Goal: Task Accomplishment & Management: Manage account settings

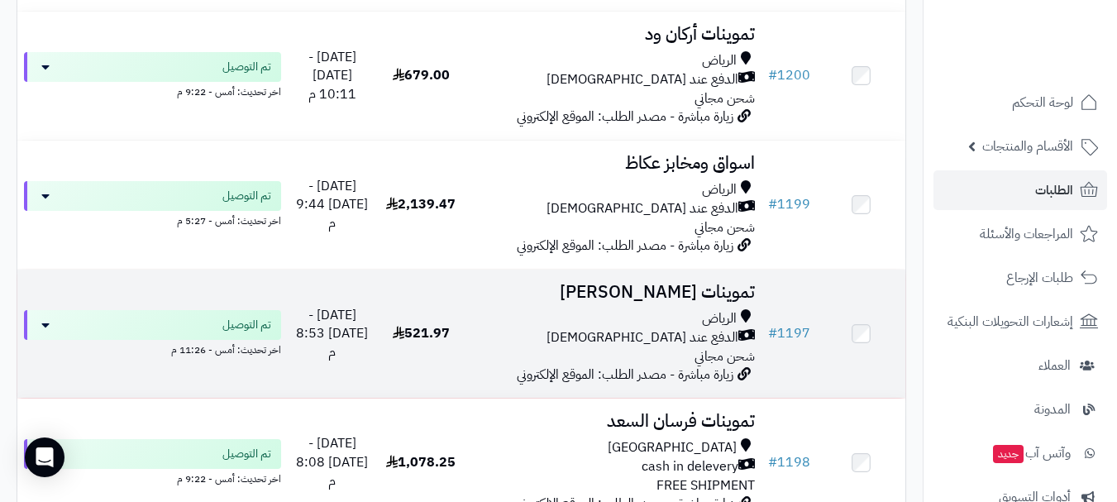
scroll to position [1734, 0]
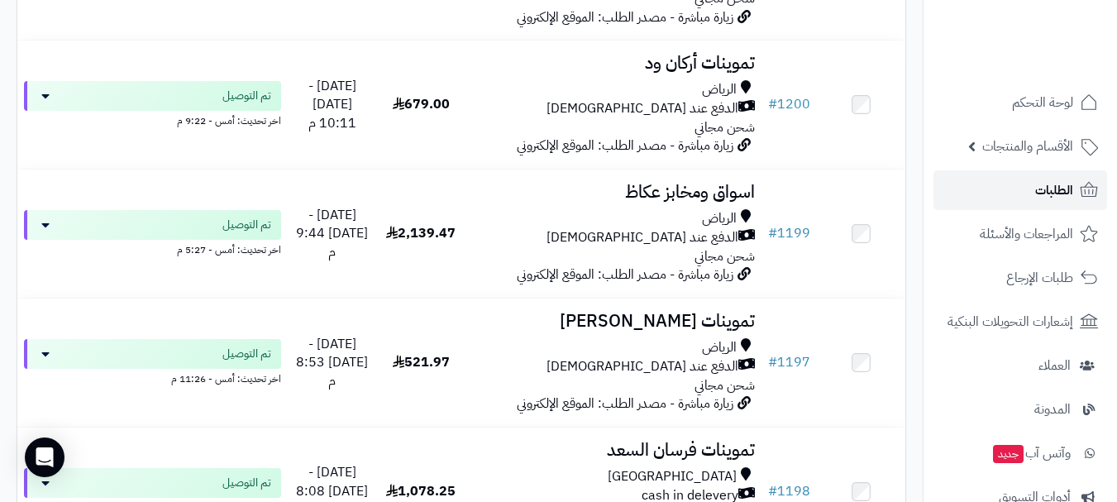
click at [1016, 198] on link "الطلبات" at bounding box center [1020, 190] width 174 height 40
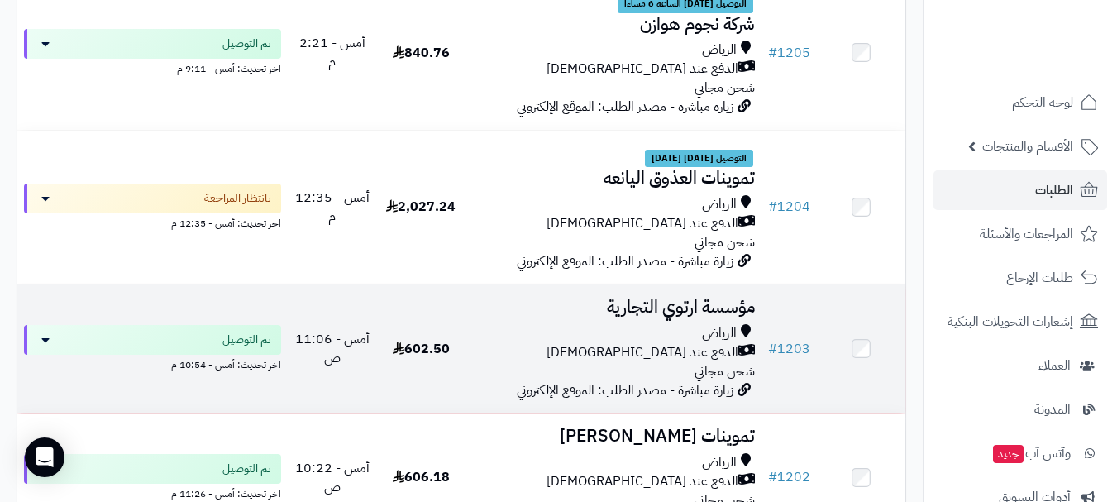
scroll to position [1075, 0]
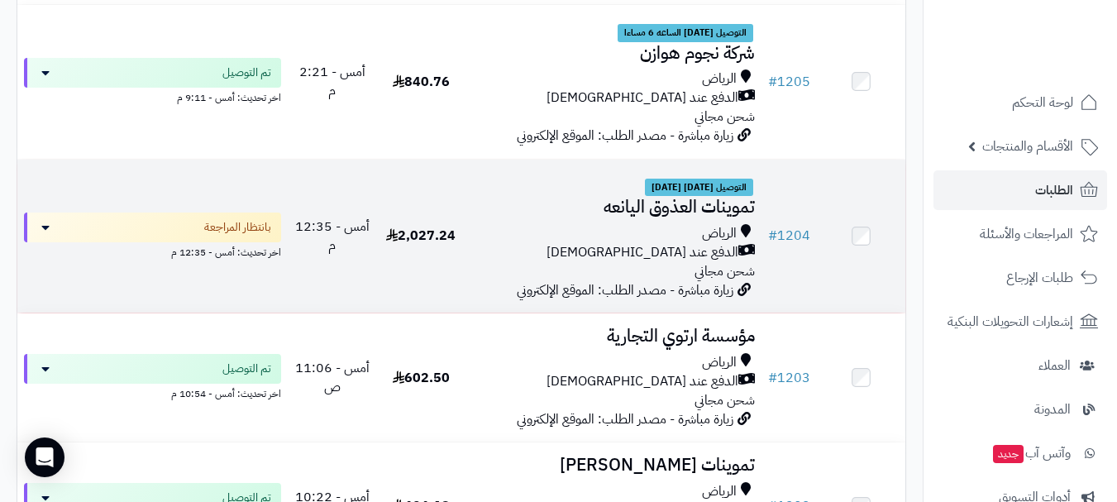
click at [655, 193] on span "التوصيل [DATE] [DATE]" at bounding box center [699, 188] width 108 height 18
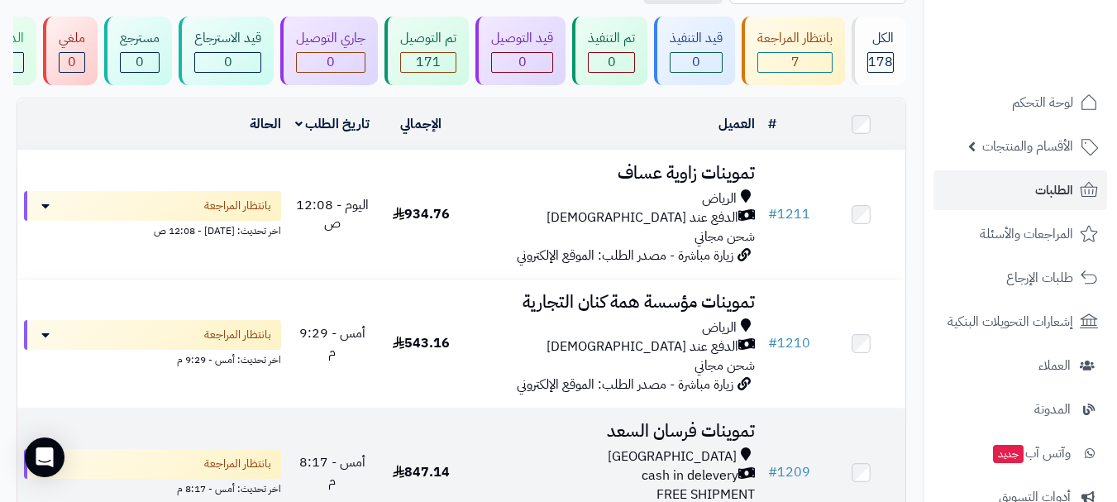
scroll to position [248, 0]
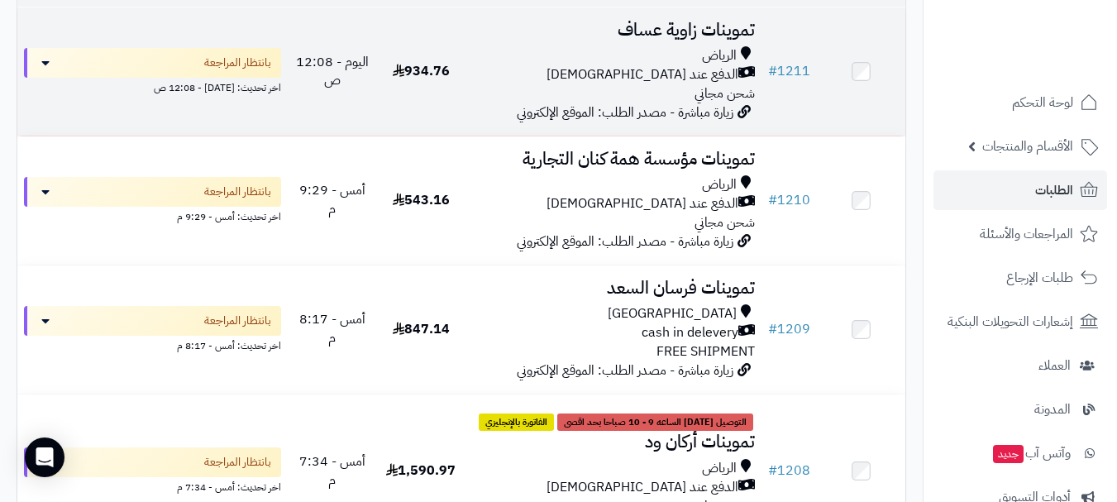
click at [608, 84] on div "الدفع عند [DEMOGRAPHIC_DATA]" at bounding box center [613, 74] width 283 height 19
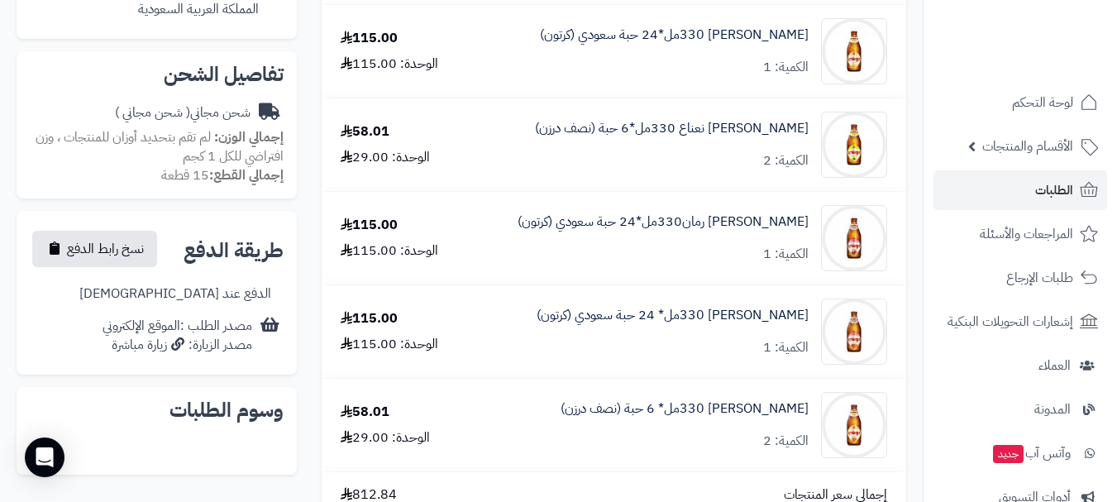
scroll to position [496, 0]
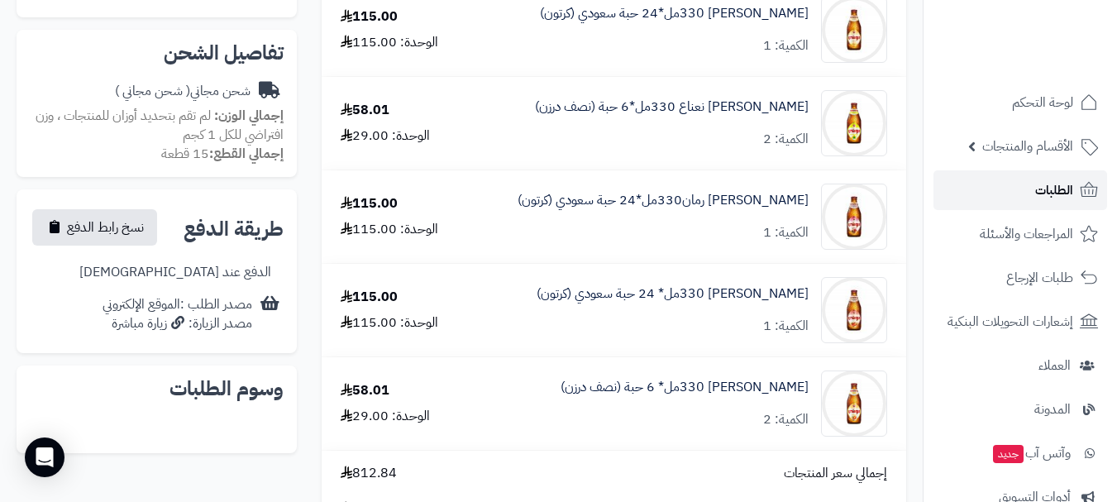
click at [1015, 203] on link "الطلبات" at bounding box center [1020, 190] width 174 height 40
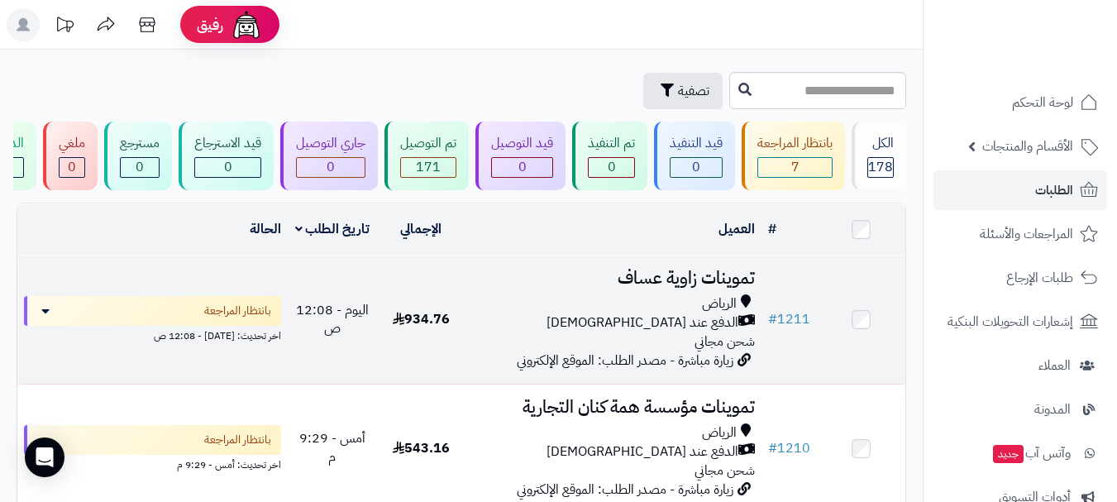
click at [615, 312] on div "الرياض" at bounding box center [613, 303] width 283 height 19
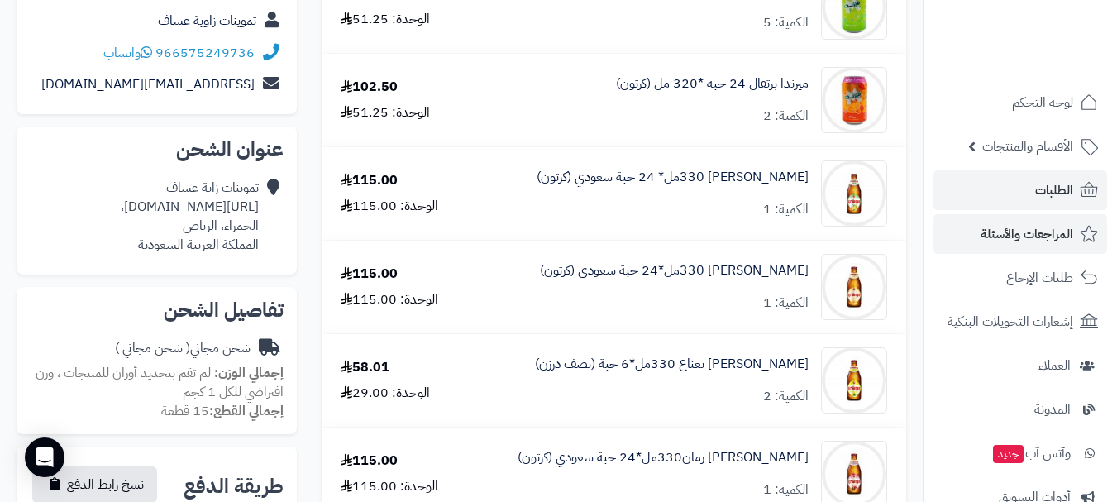
scroll to position [165, 0]
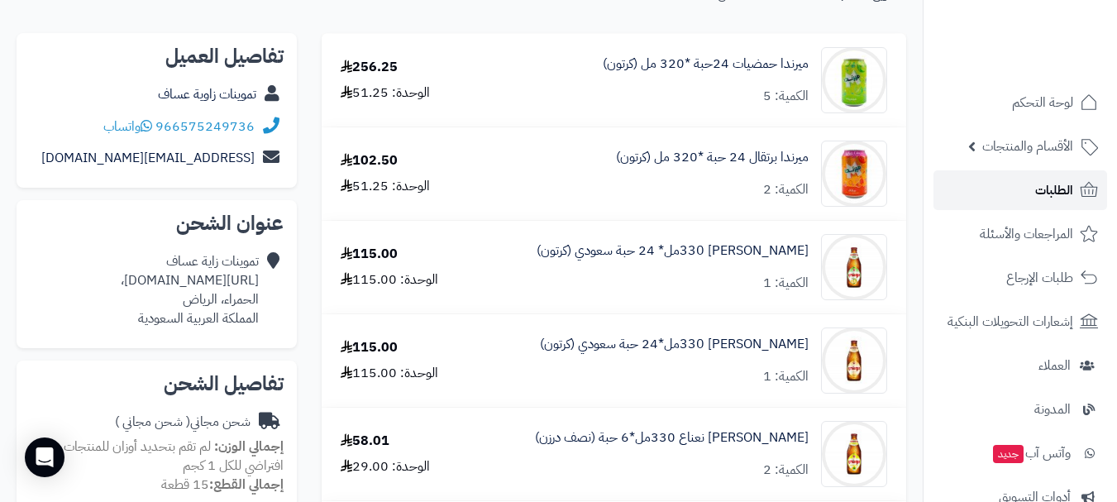
click at [1051, 200] on span "الطلبات" at bounding box center [1054, 190] width 38 height 23
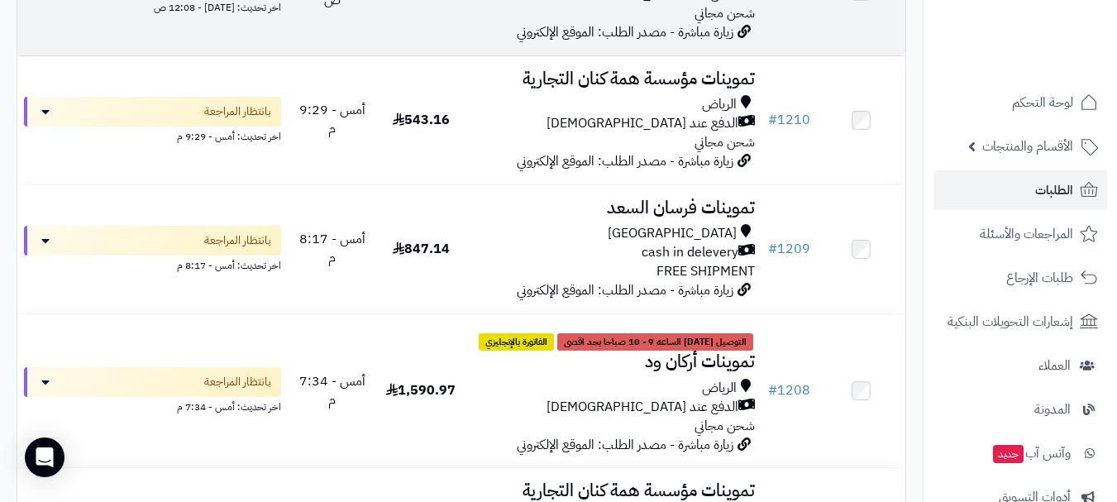
scroll to position [331, 0]
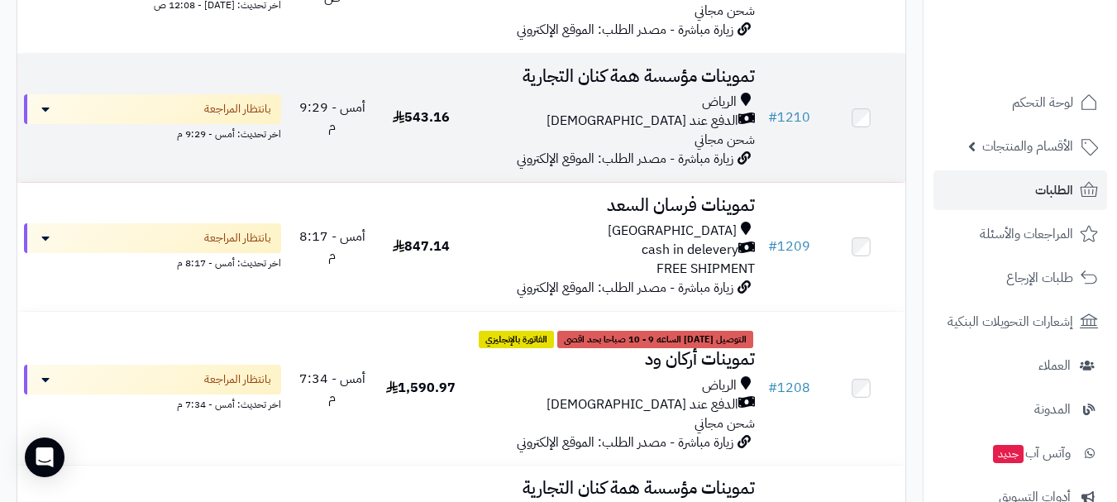
click at [494, 112] on div "الرياض" at bounding box center [613, 102] width 283 height 19
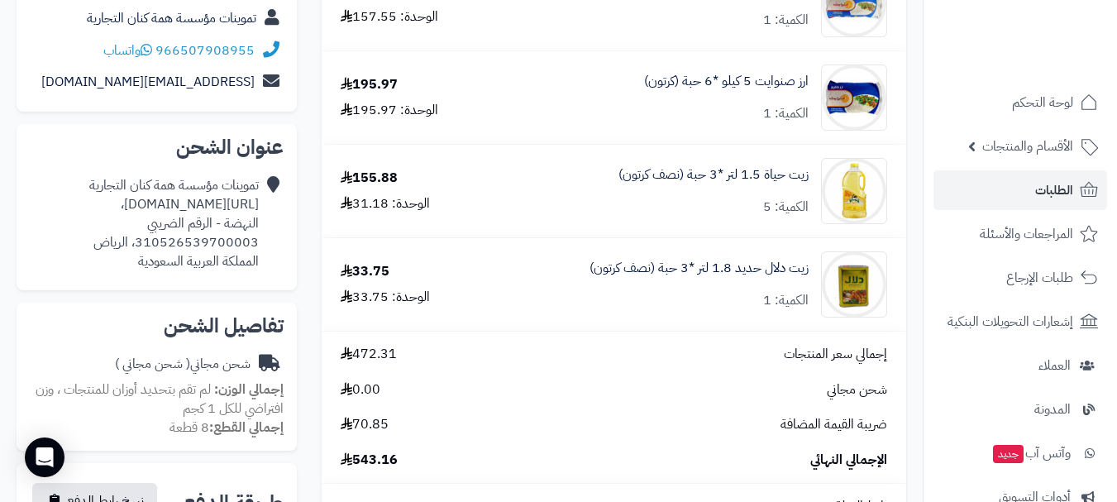
scroll to position [331, 0]
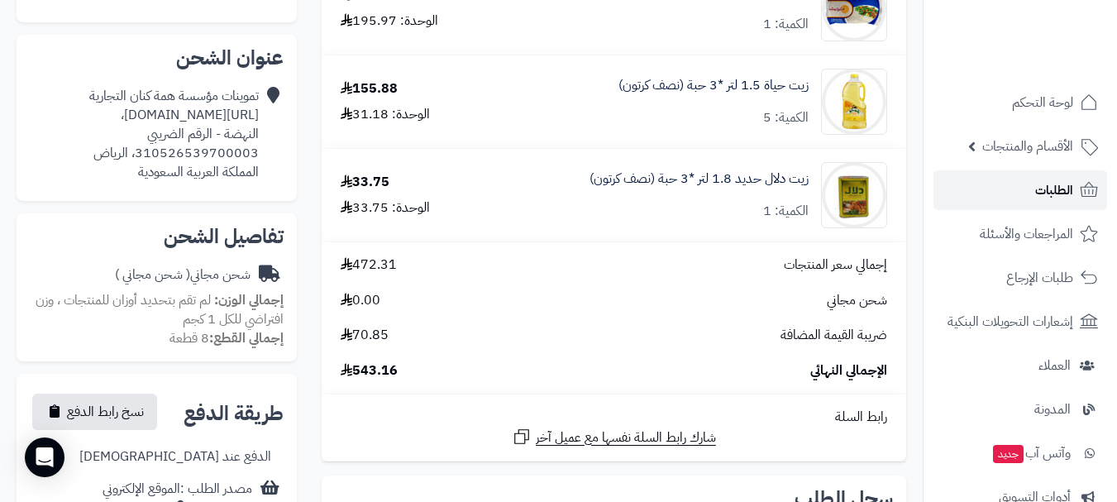
drag, startPoint x: 1018, startPoint y: 195, endPoint x: 1000, endPoint y: 196, distance: 18.2
click at [1018, 195] on link "الطلبات" at bounding box center [1020, 190] width 174 height 40
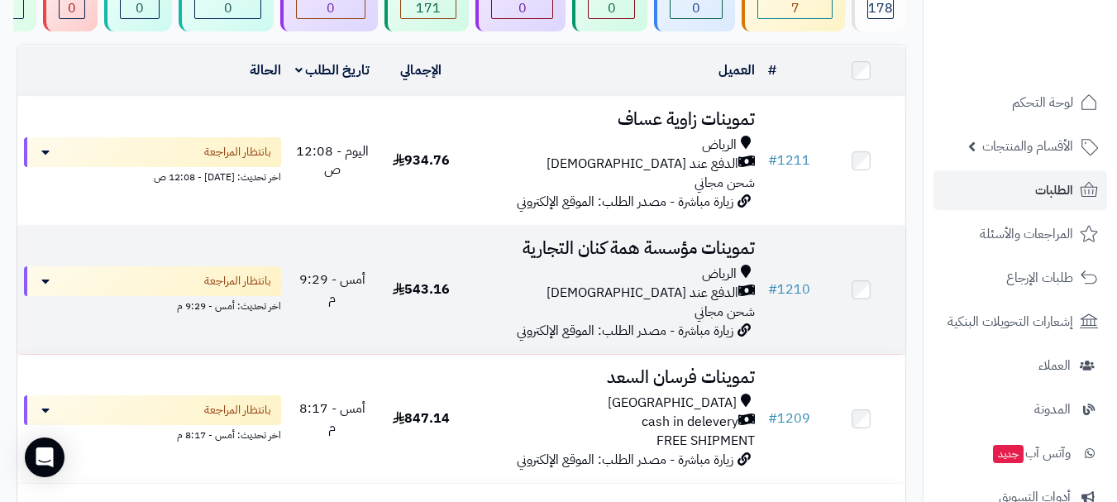
scroll to position [248, 0]
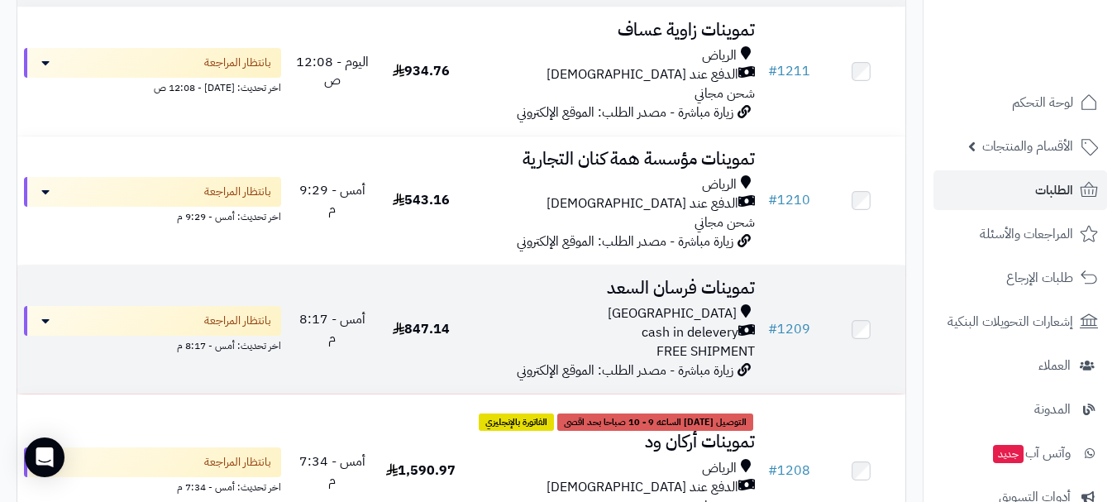
click at [568, 342] on div "cash in delevery" at bounding box center [613, 332] width 283 height 19
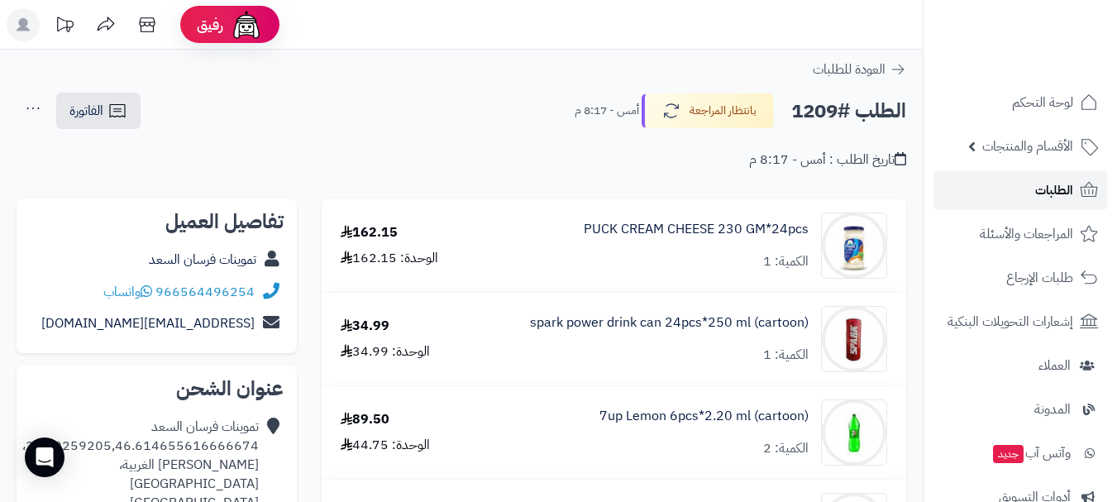
click at [1017, 193] on link "الطلبات" at bounding box center [1020, 190] width 174 height 40
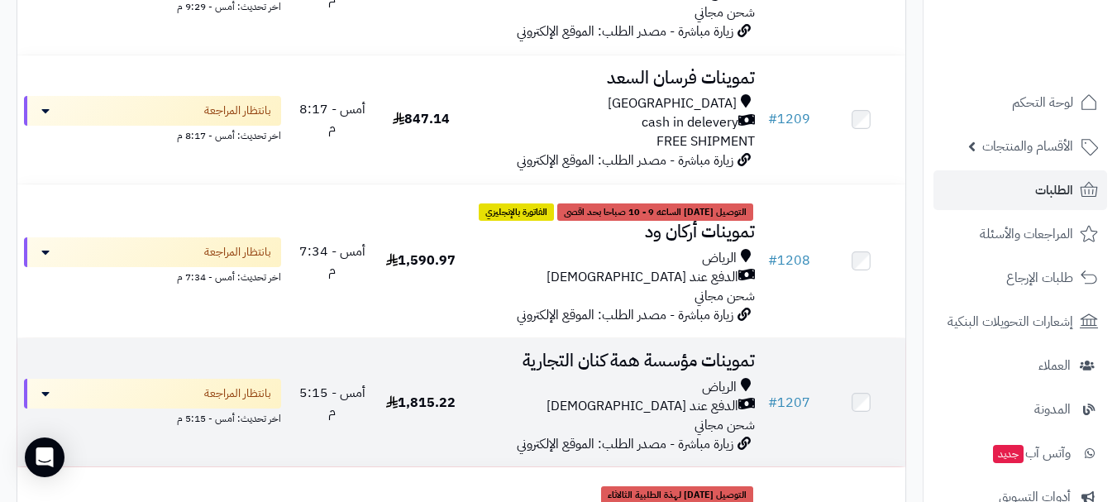
scroll to position [496, 0]
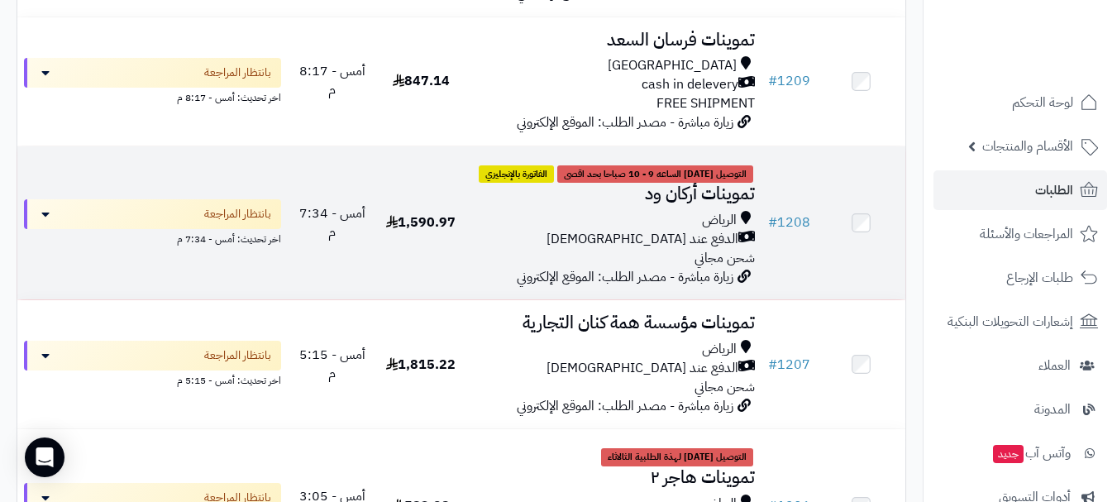
click at [554, 249] on div "الدفع عند [DEMOGRAPHIC_DATA]" at bounding box center [613, 239] width 283 height 19
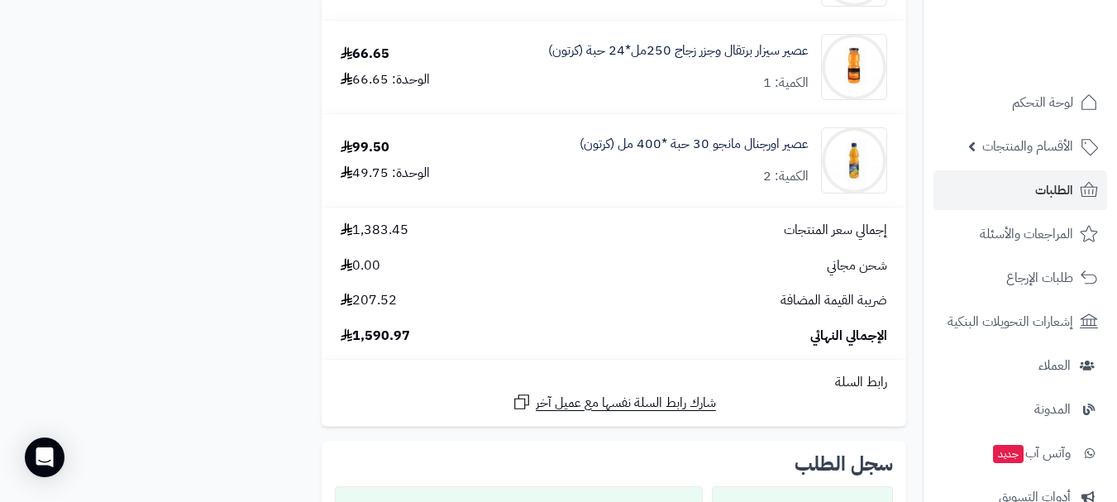
scroll to position [1075, 0]
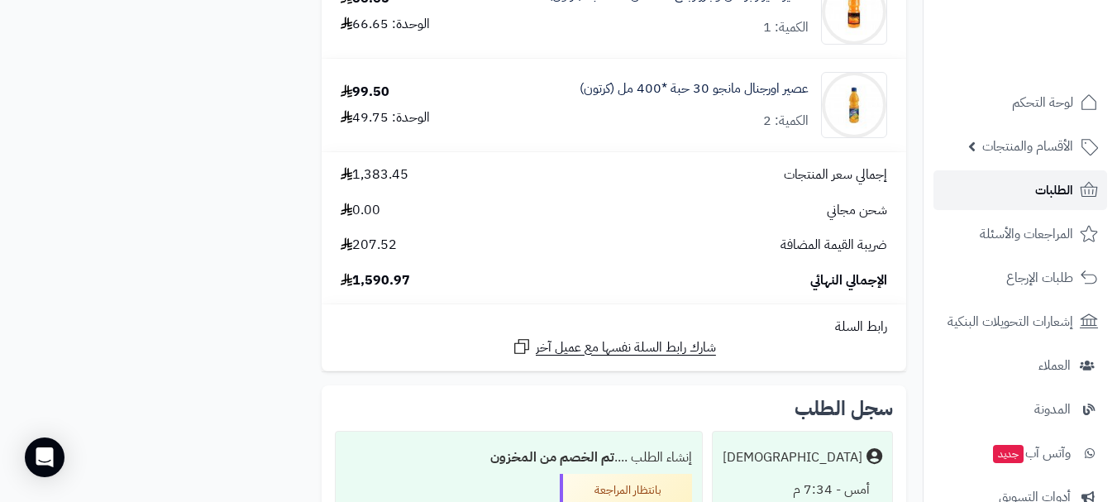
click at [985, 189] on link "الطلبات" at bounding box center [1020, 190] width 174 height 40
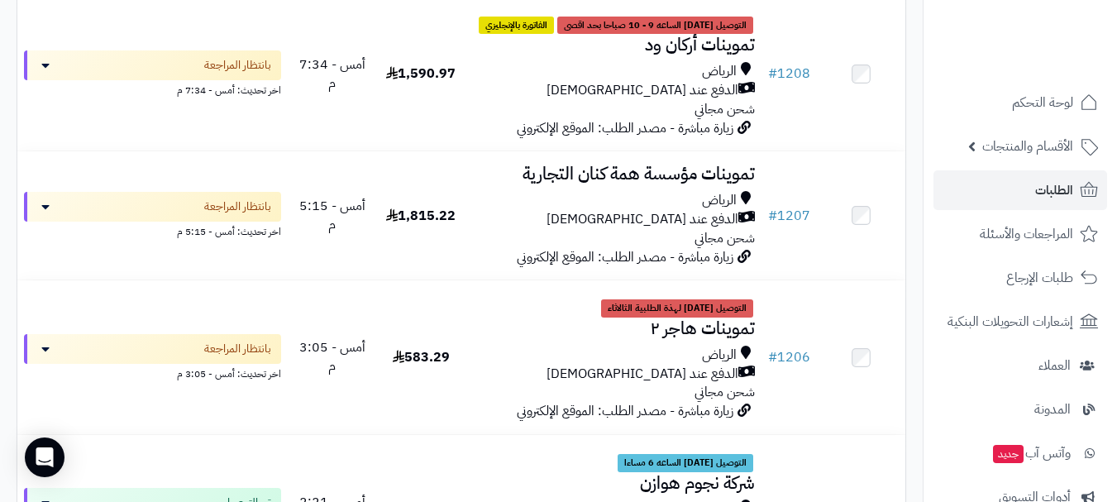
scroll to position [661, 0]
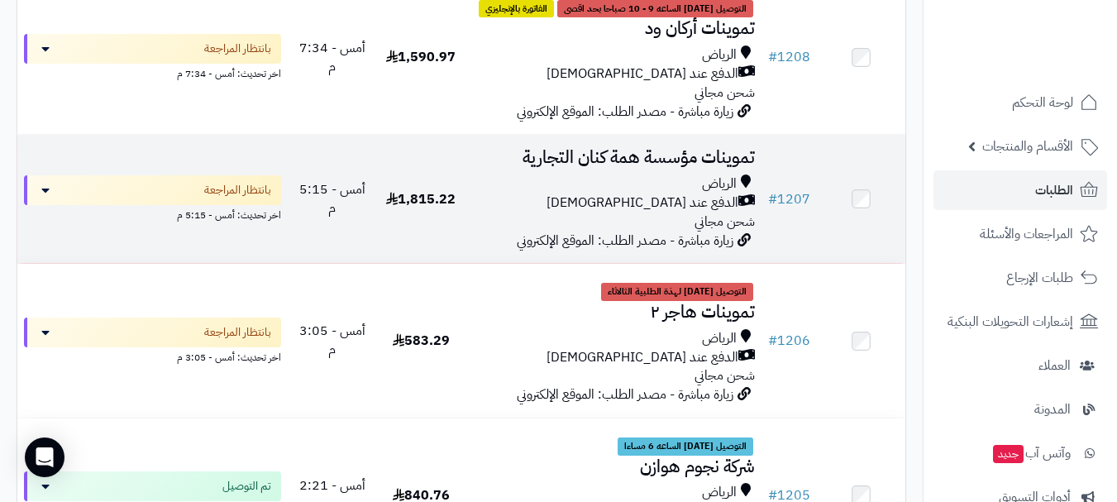
click at [517, 212] on div "الدفع عند [DEMOGRAPHIC_DATA]" at bounding box center [613, 202] width 283 height 19
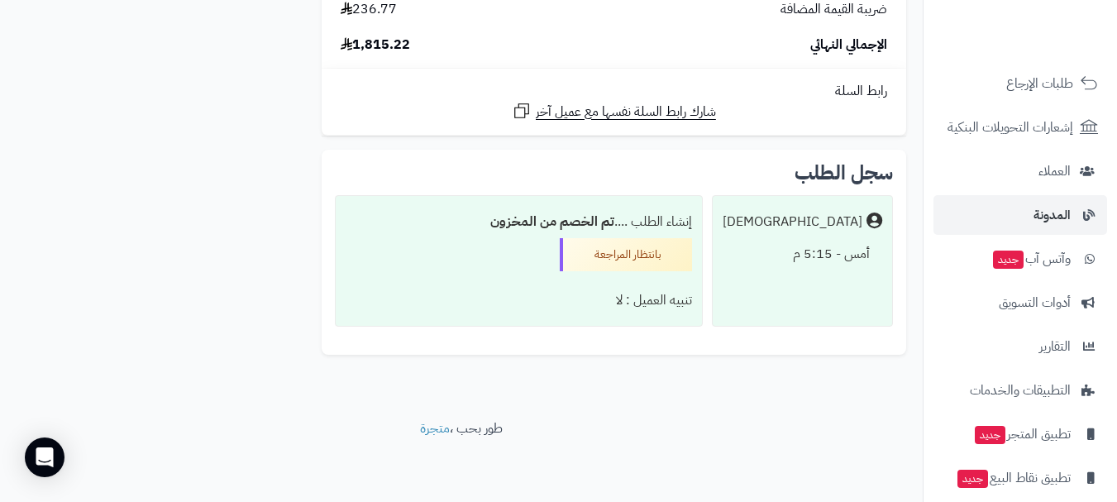
scroll to position [211, 0]
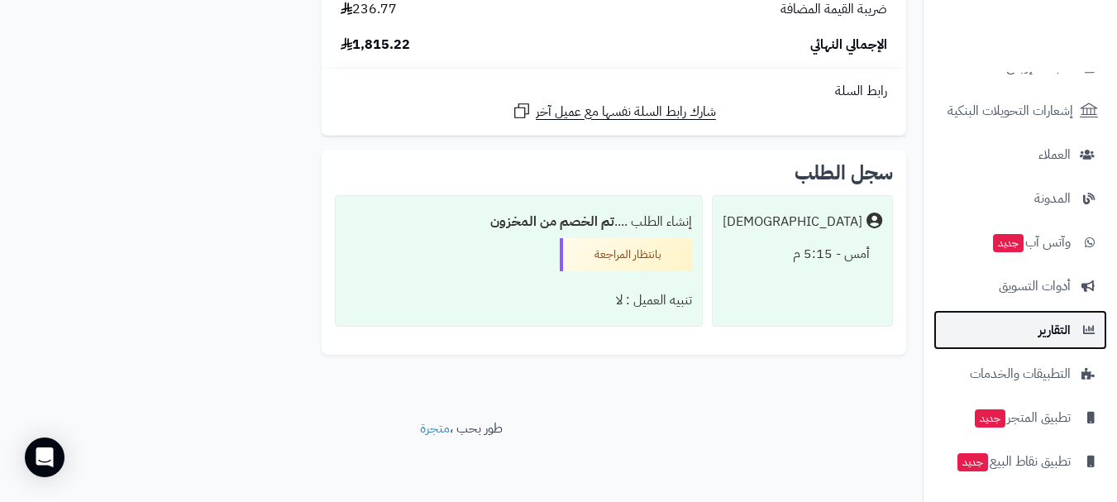
click at [1034, 330] on link "التقارير" at bounding box center [1020, 330] width 174 height 40
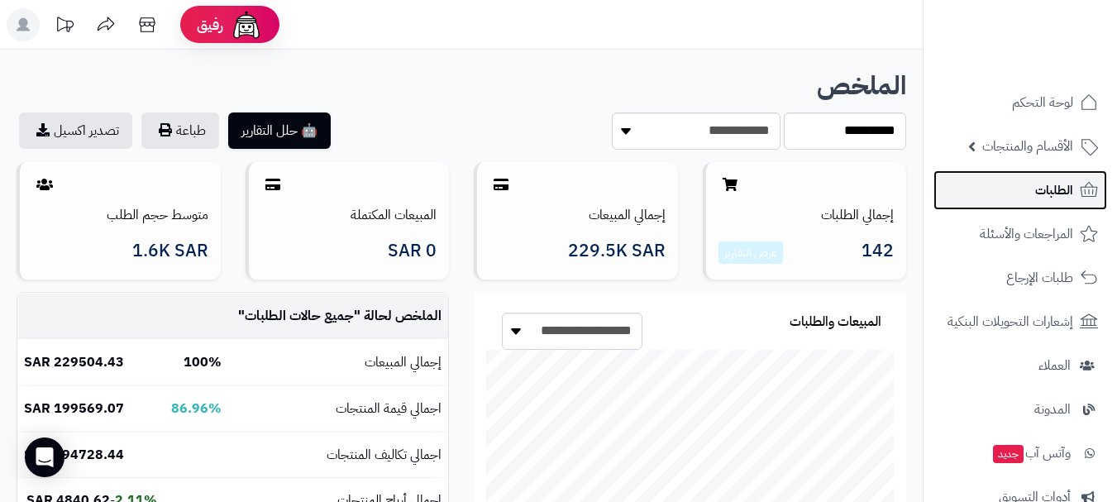
click at [1043, 190] on span "الطلبات" at bounding box center [1054, 190] width 38 height 23
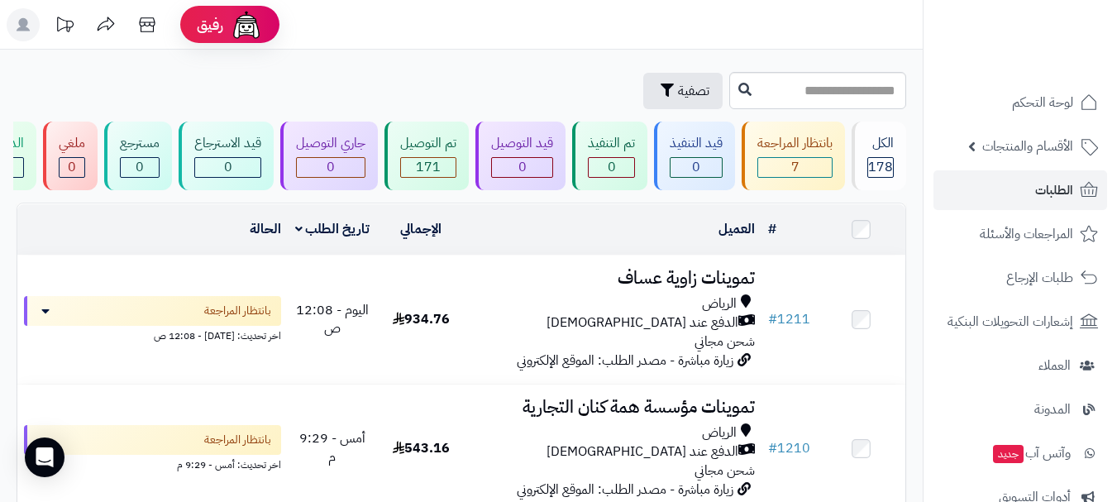
drag, startPoint x: 481, startPoint y: 73, endPoint x: 471, endPoint y: 51, distance: 23.7
click at [481, 73] on div "تصفية" at bounding box center [371, 91] width 708 height 36
click at [462, 30] on header "رفيق ! الطلبات معالجة مكتمل إرجاع المنتجات العملاء المتواجدون الان 460 عملاء من…" at bounding box center [558, 25] width 1117 height 50
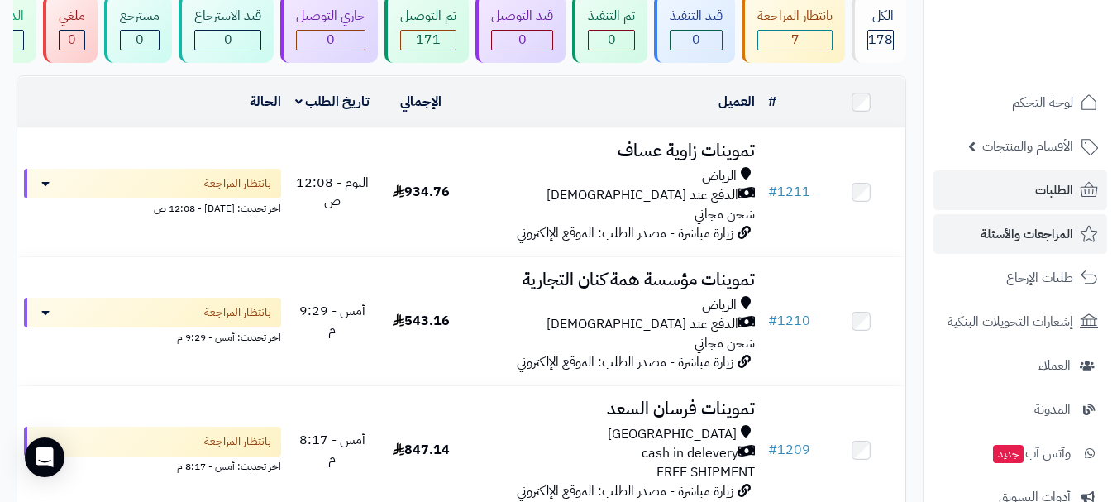
scroll to position [165, 0]
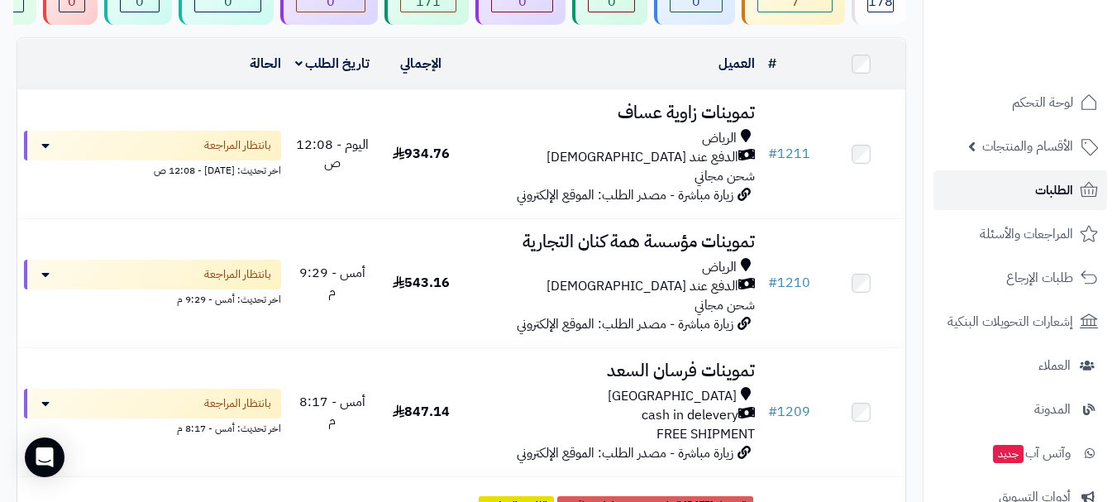
click at [1064, 193] on span "الطلبات" at bounding box center [1054, 190] width 38 height 23
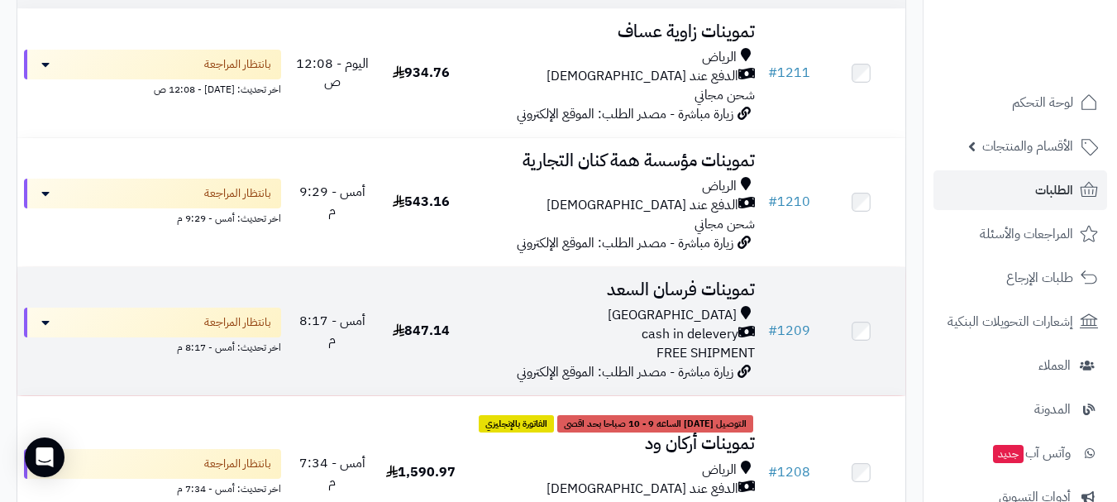
scroll to position [248, 0]
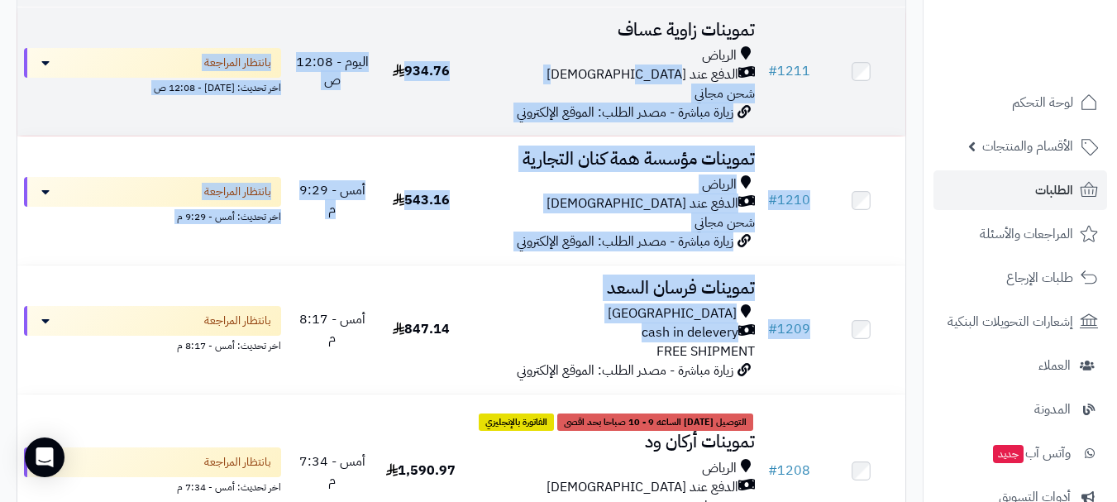
drag, startPoint x: 468, startPoint y: 337, endPoint x: 484, endPoint y: 84, distance: 253.5
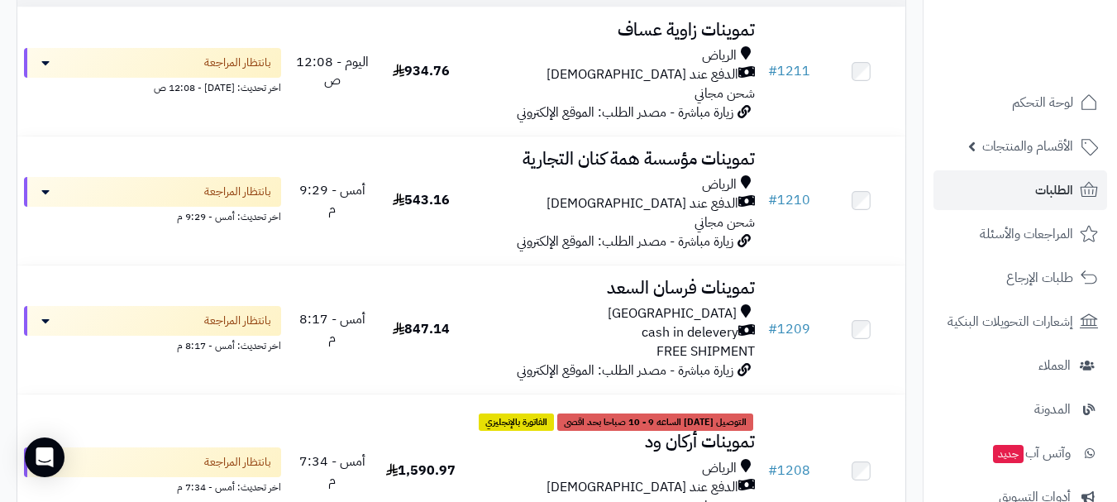
click at [954, 54] on div at bounding box center [1020, 36] width 194 height 72
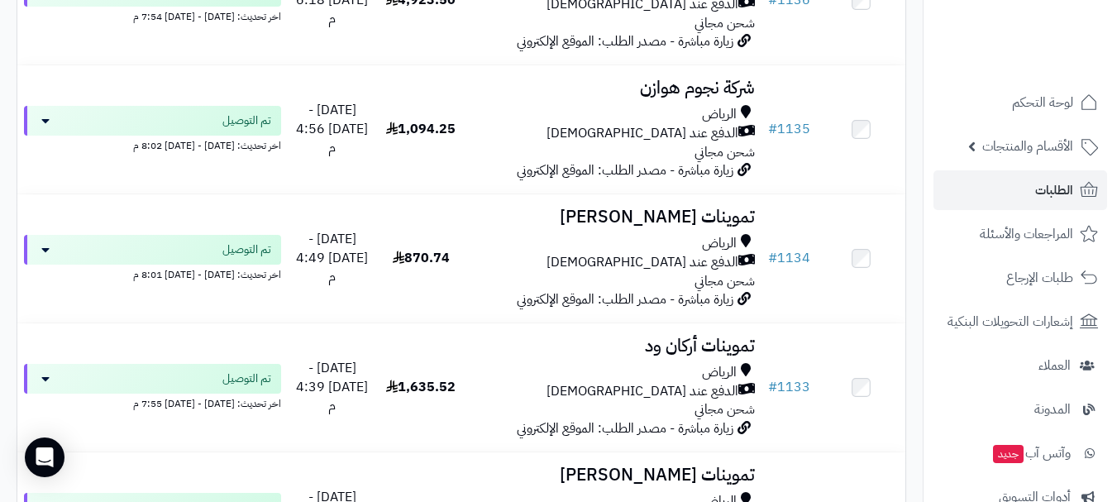
scroll to position [9589, 0]
